Goal: Task Accomplishment & Management: Use online tool/utility

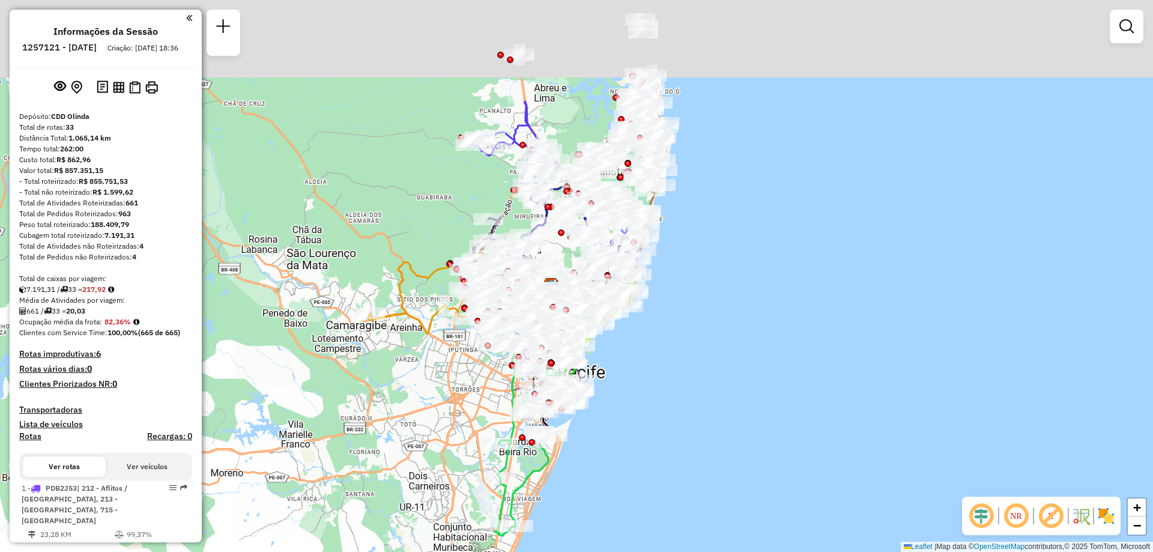
click at [670, 300] on div "Janela de atendimento Grade de atendimento Capacidade Transportadoras Veículos …" at bounding box center [576, 276] width 1153 height 552
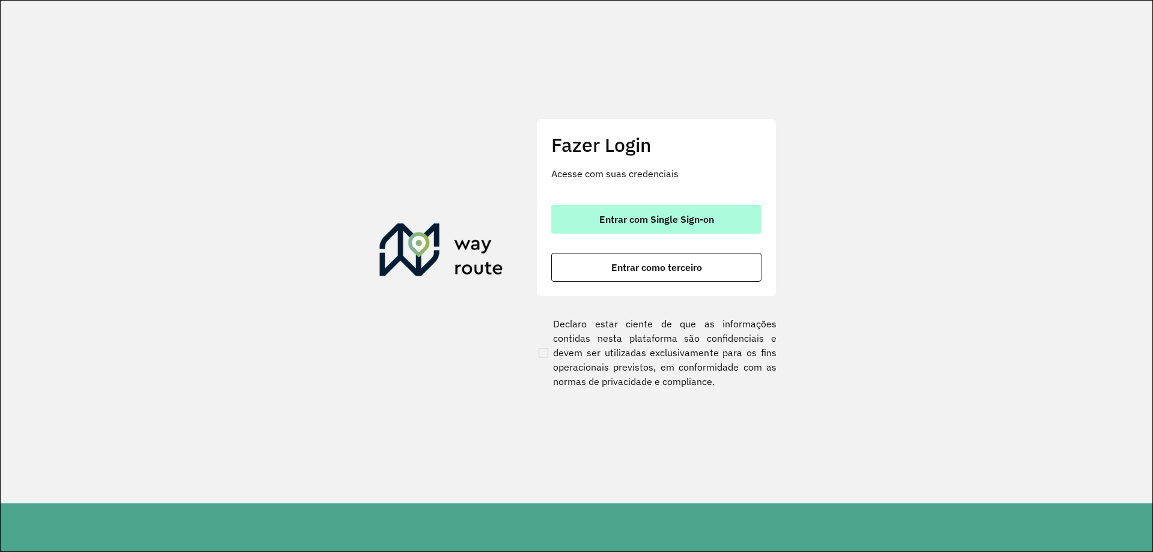
click at [661, 222] on span "Entrar com Single Sign-on" at bounding box center [656, 219] width 115 height 10
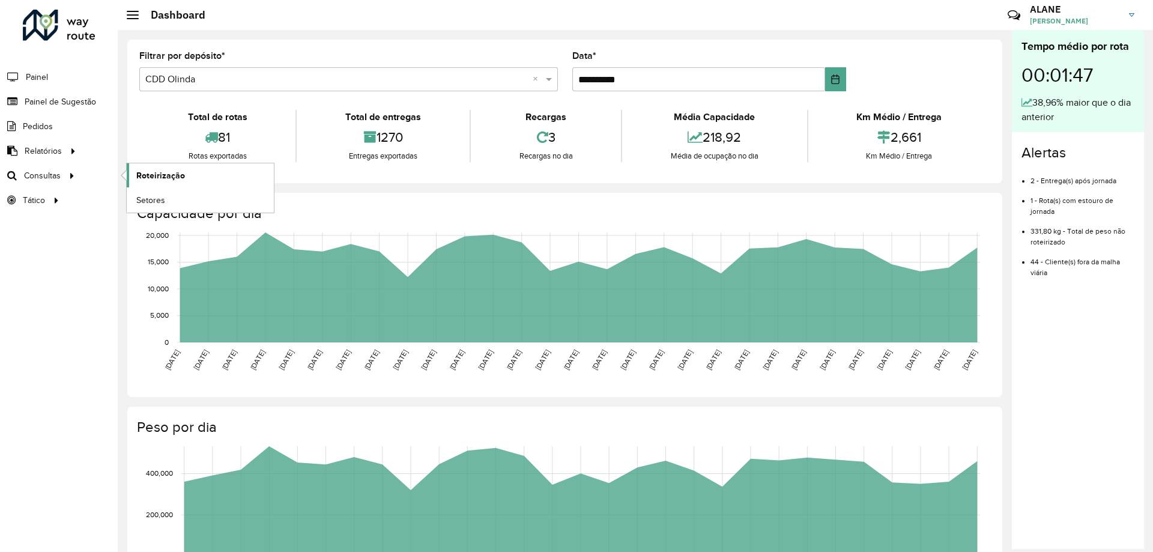
click at [156, 174] on span "Roteirização" at bounding box center [160, 175] width 49 height 13
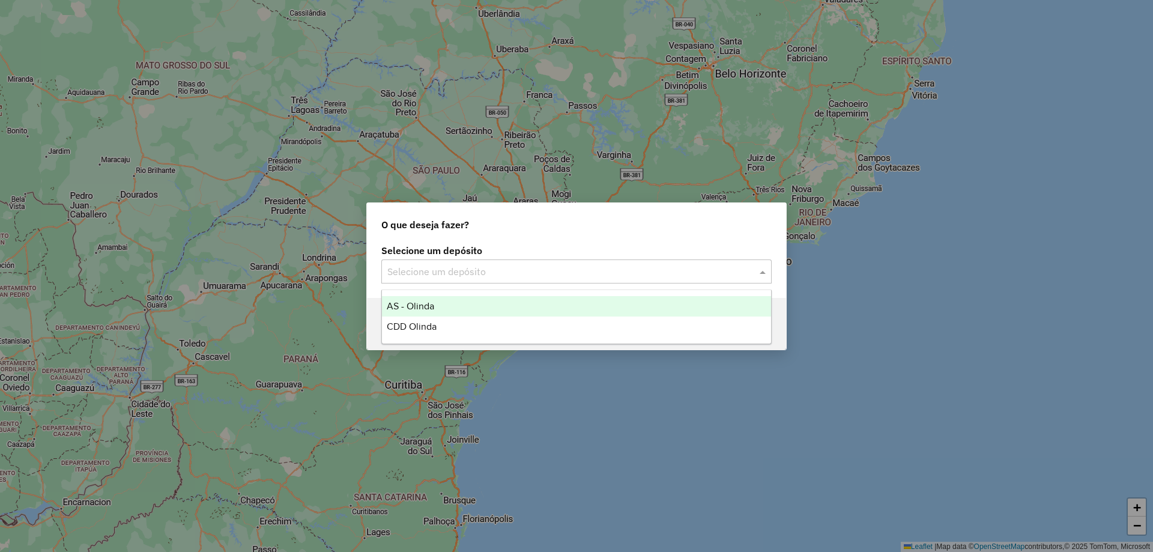
click at [459, 267] on input "text" at bounding box center [564, 272] width 354 height 14
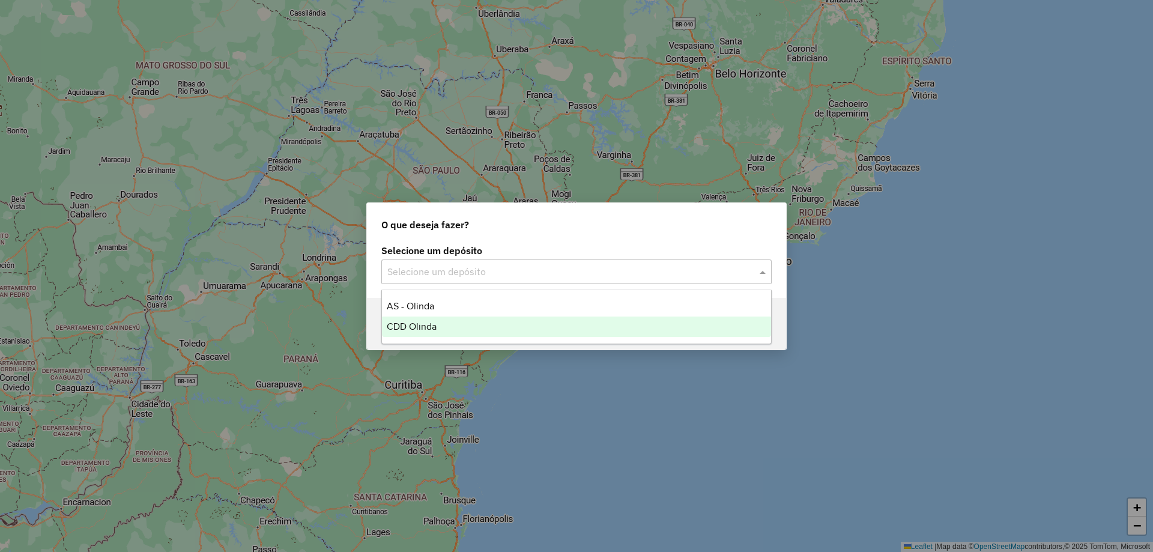
click at [401, 333] on div "CDD Olinda" at bounding box center [576, 326] width 389 height 20
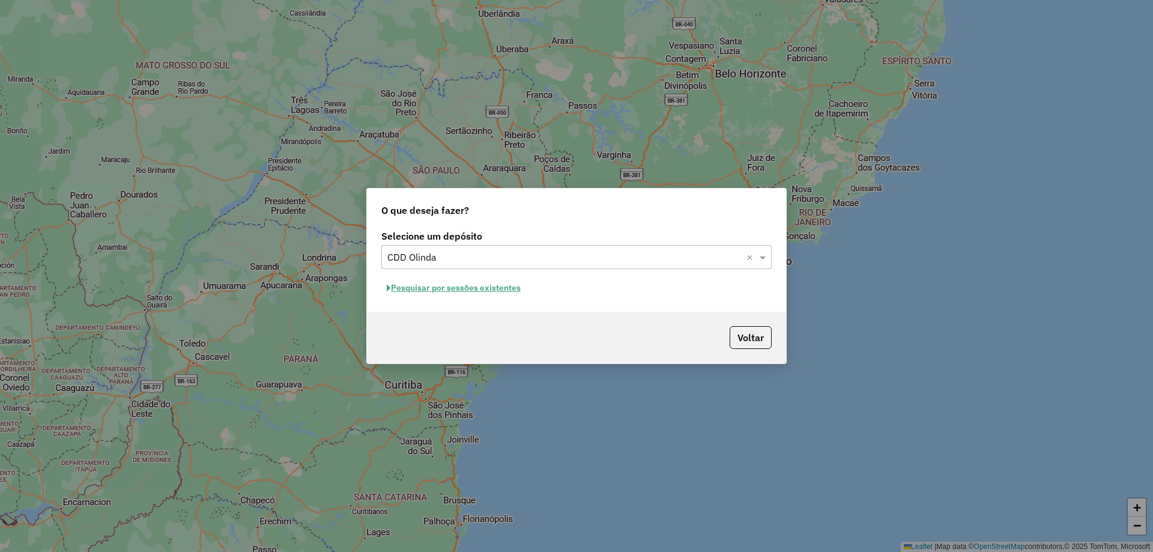
click at [480, 283] on button "Pesquisar por sessões existentes" at bounding box center [453, 288] width 145 height 19
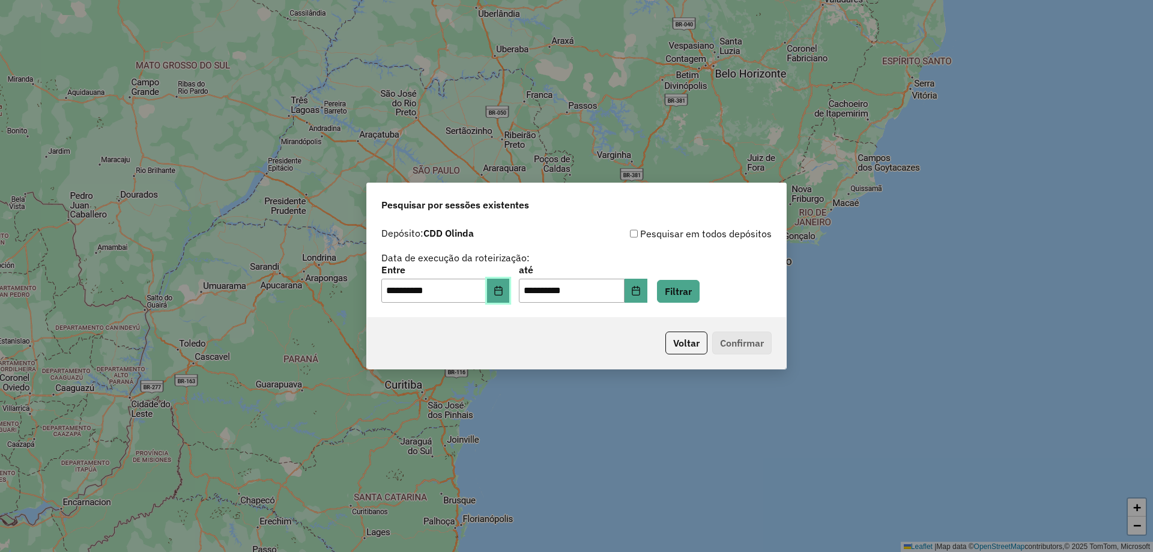
click at [504, 297] on button "Choose Date" at bounding box center [498, 291] width 23 height 24
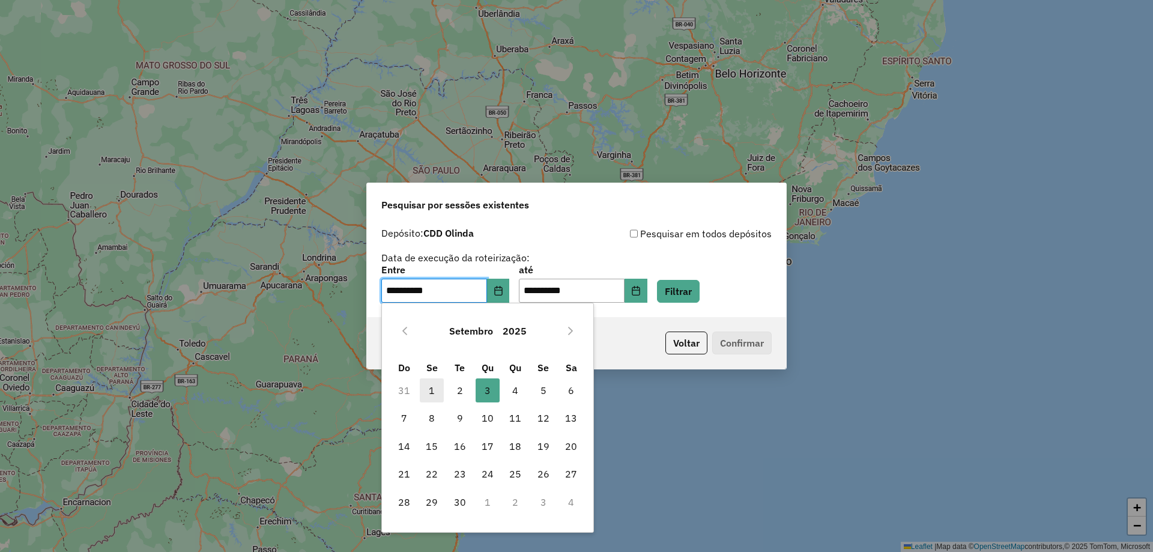
click at [432, 388] on span "1" at bounding box center [432, 390] width 24 height 24
type input "**********"
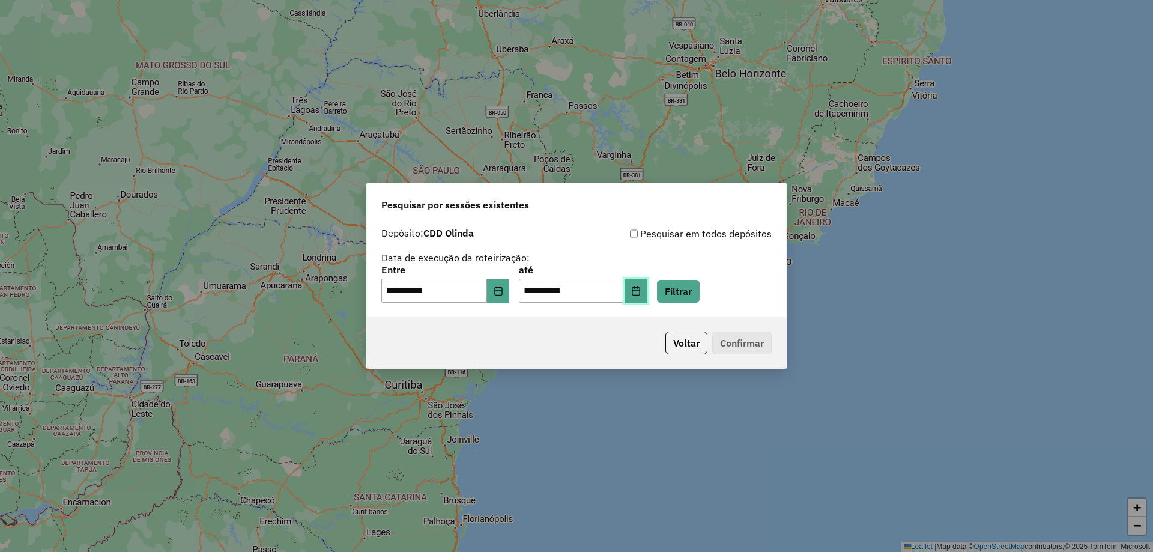
click at [647, 289] on button "Choose Date" at bounding box center [636, 291] width 23 height 24
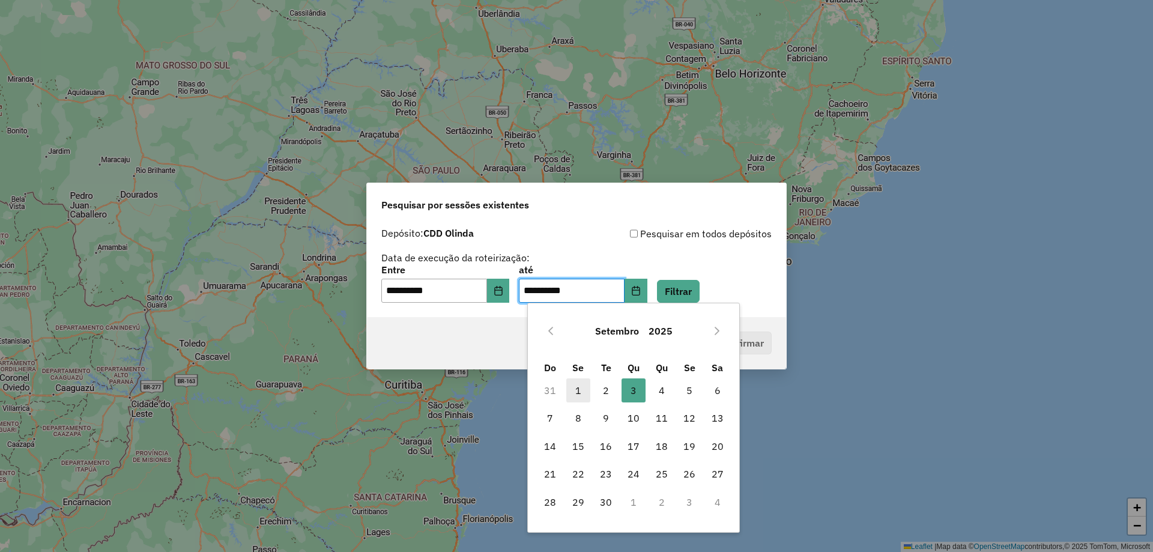
click at [580, 395] on span "1" at bounding box center [578, 390] width 24 height 24
type input "**********"
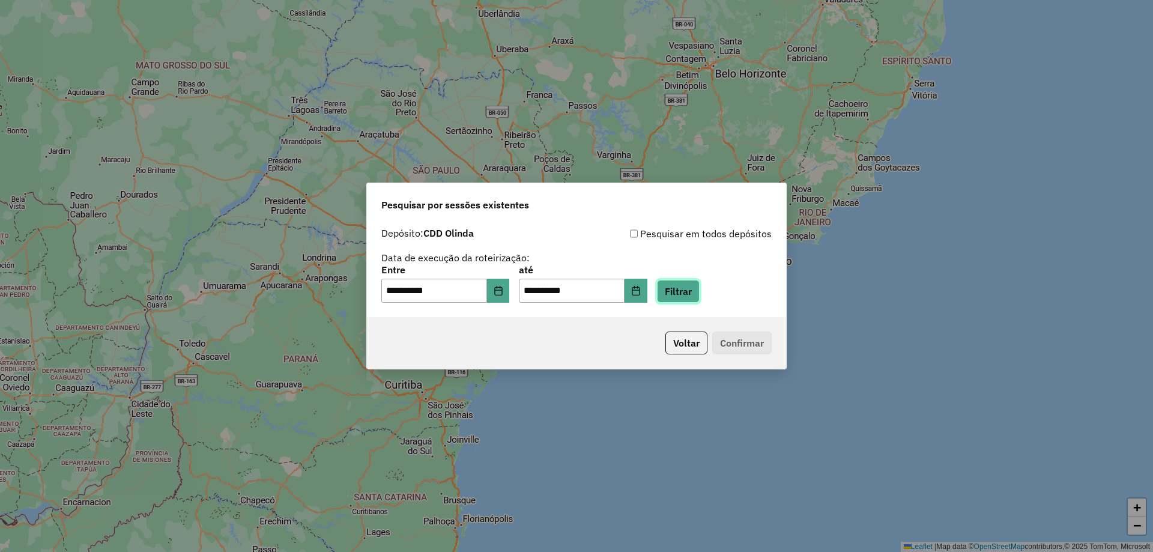
click at [684, 301] on button "Filtrar" at bounding box center [678, 291] width 43 height 23
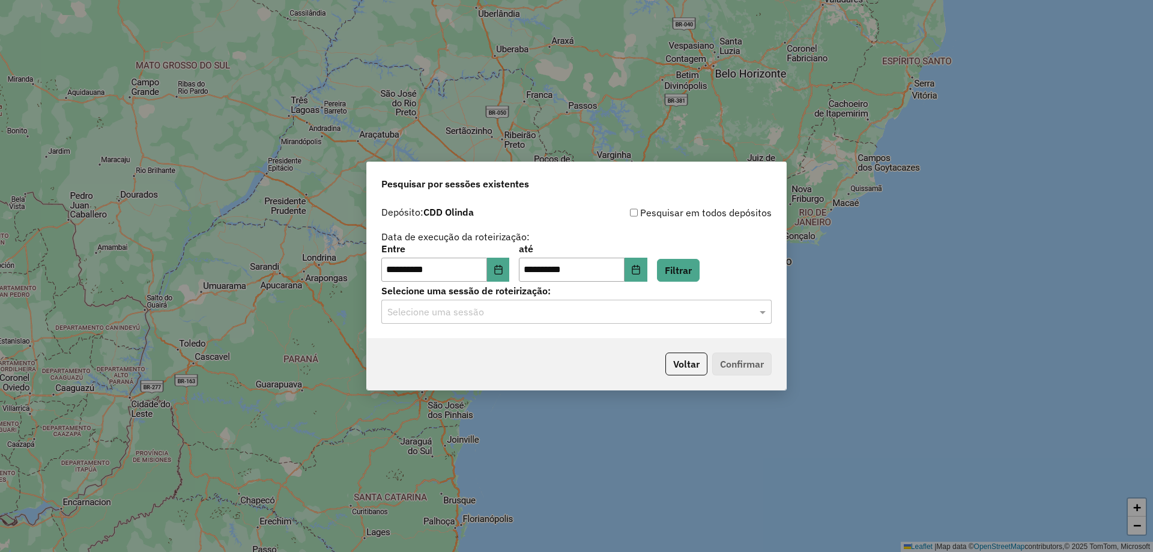
click at [480, 319] on div "Selecione uma sessão" at bounding box center [576, 312] width 390 height 24
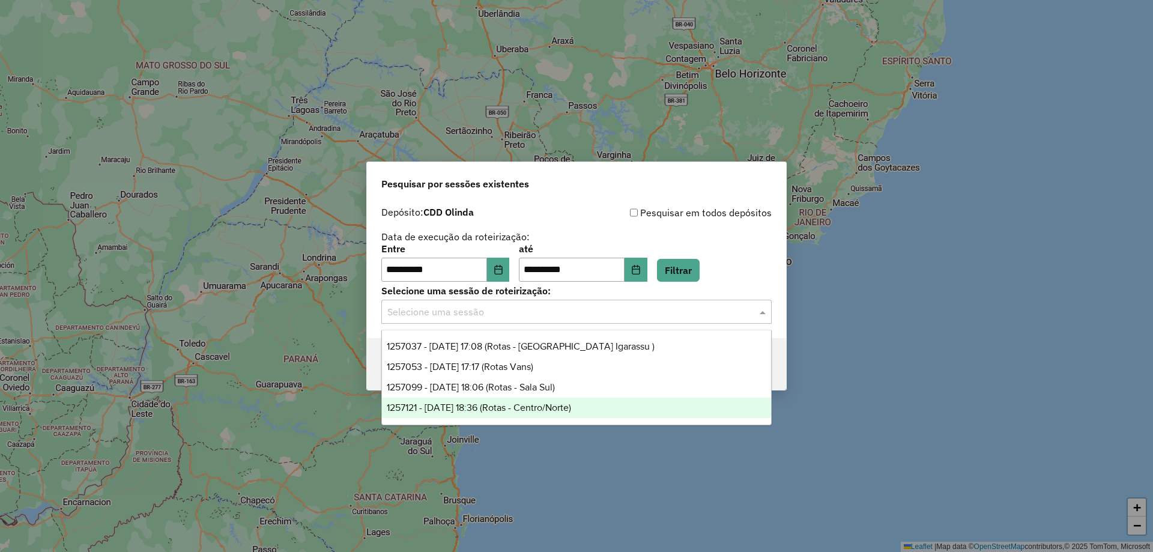
click at [541, 406] on span "1257121 - 01/09/2025 18:36 (Rotas - Centro/Norte)" at bounding box center [479, 407] width 184 height 10
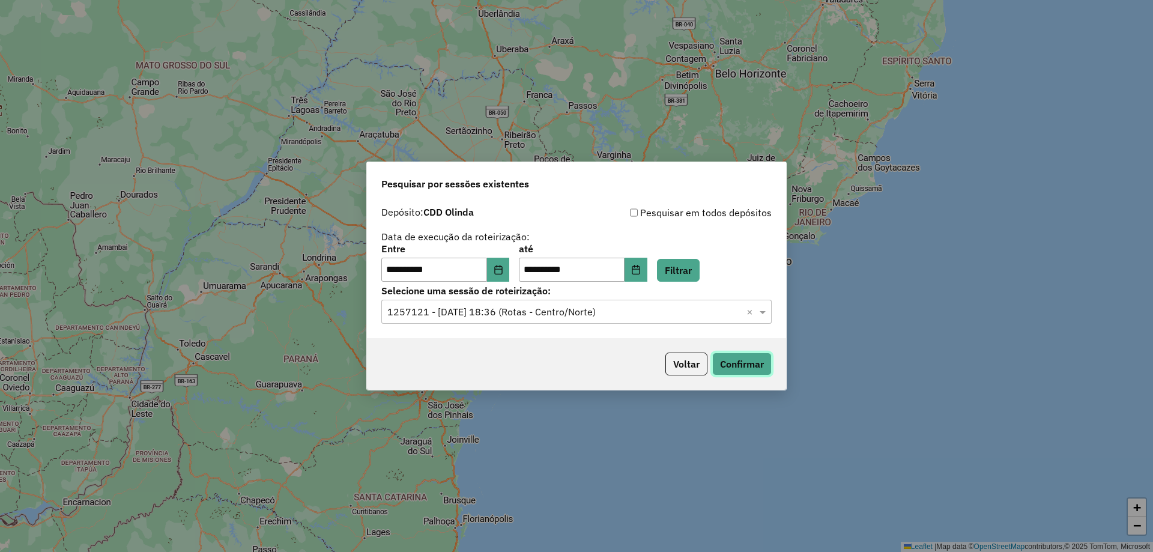
click at [750, 369] on button "Confirmar" at bounding box center [741, 364] width 59 height 23
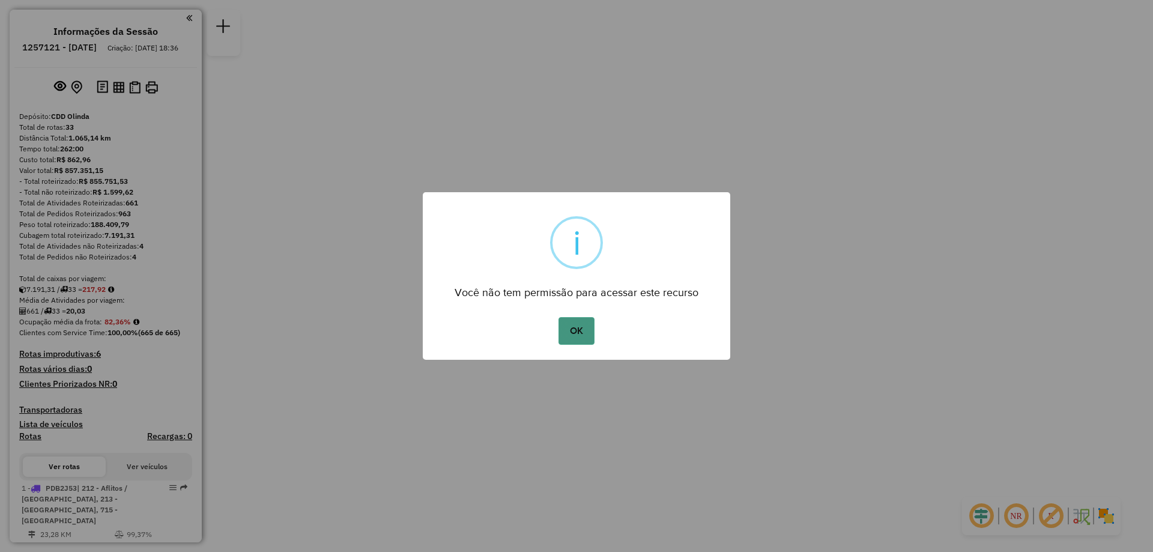
click at [574, 337] on button "OK" at bounding box center [575, 331] width 35 height 28
